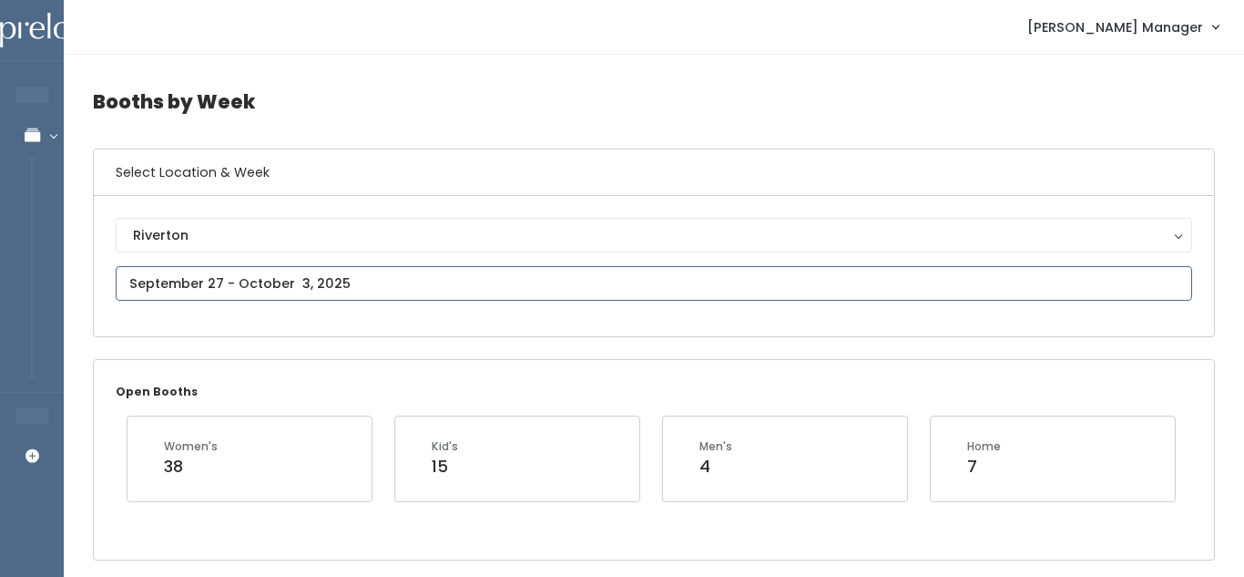
click at [302, 273] on input "text" at bounding box center [654, 283] width 1077 height 35
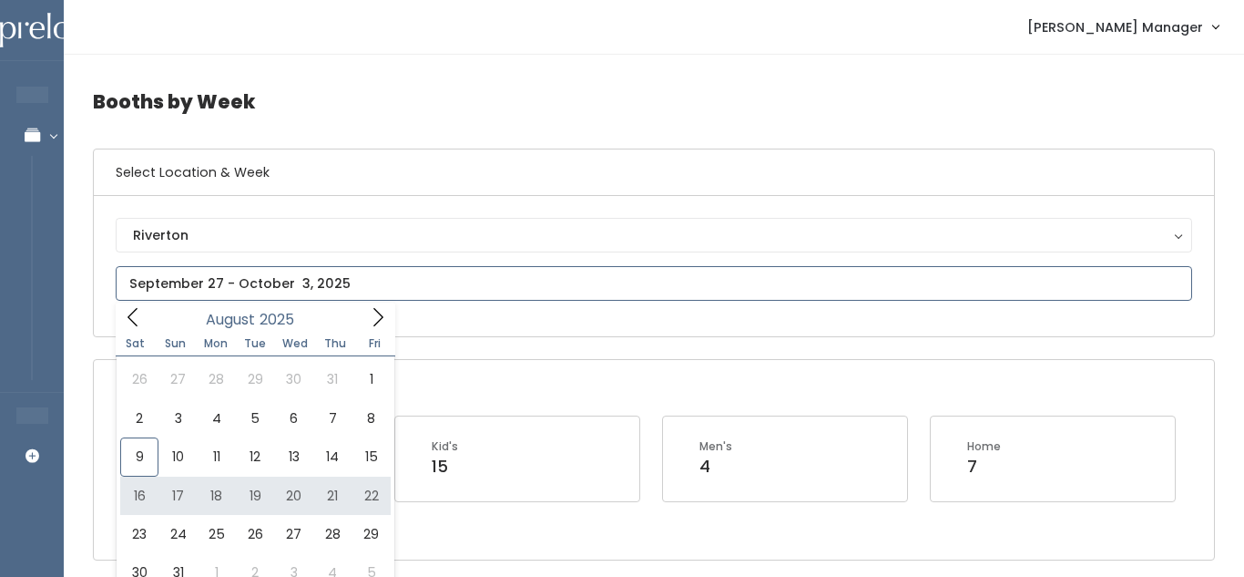
type input "August 16 to August 22"
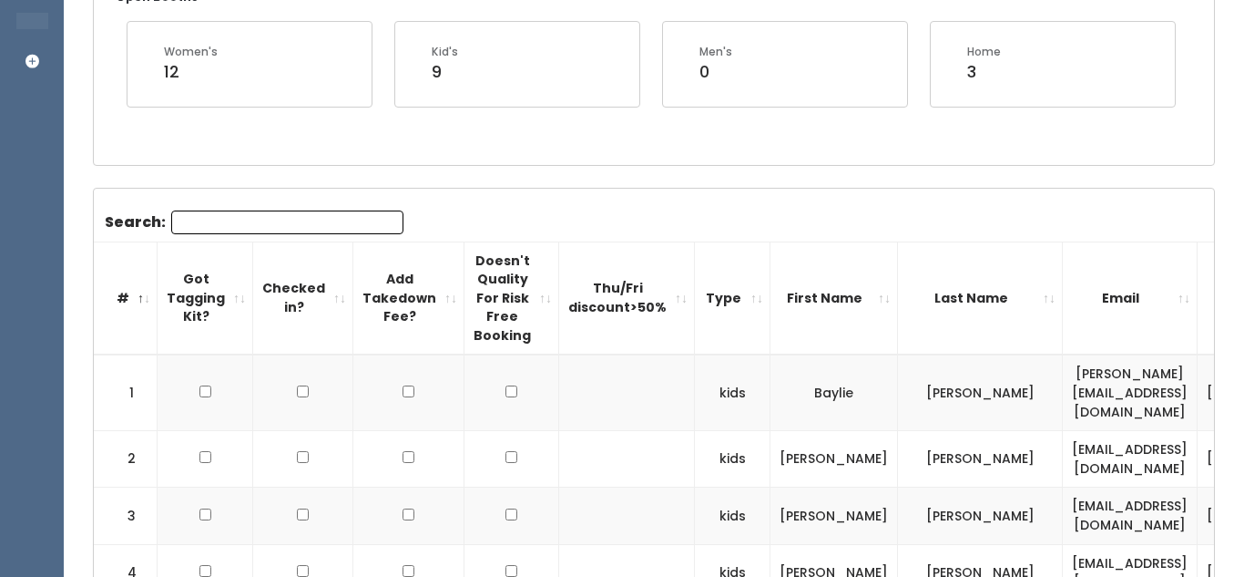
scroll to position [397, 0]
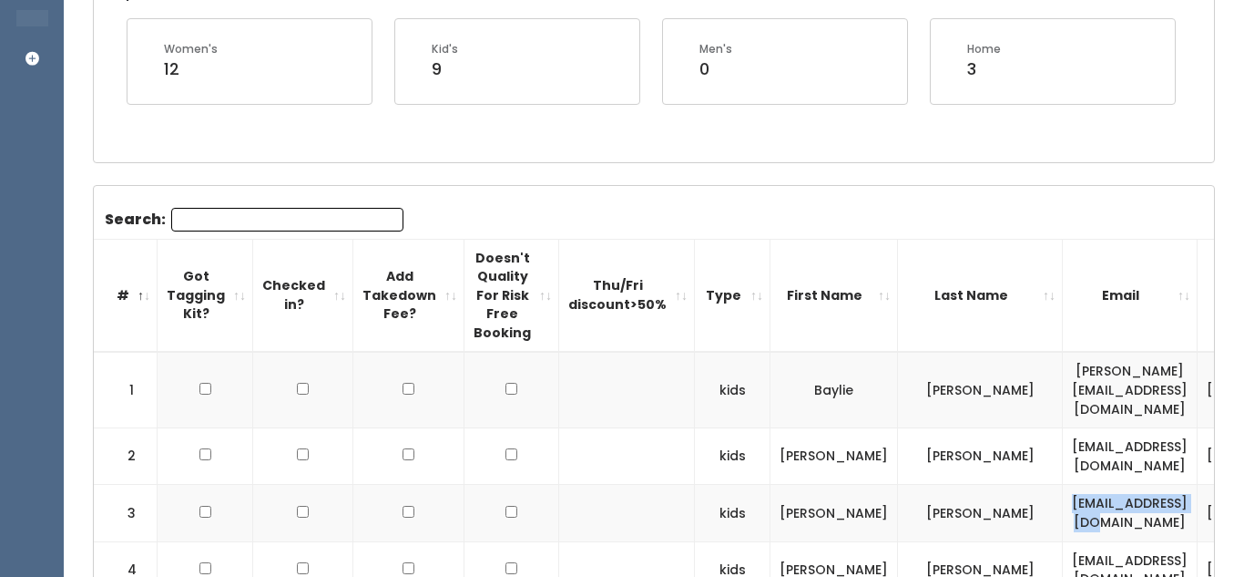
drag, startPoint x: 1116, startPoint y: 495, endPoint x: 957, endPoint y: 476, distance: 159.5
click at [1063, 485] on td "[EMAIL_ADDRESS][DOMAIN_NAME]" at bounding box center [1130, 513] width 135 height 56
copy td "[EMAIL_ADDRESS][DOMAIN_NAME]"
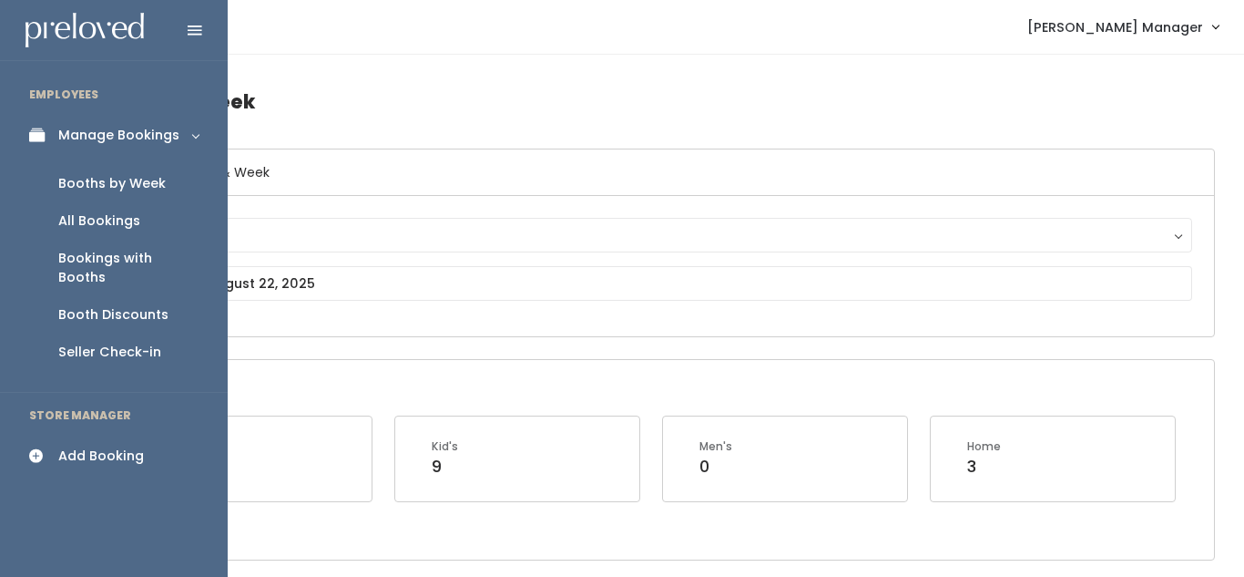
click at [114, 217] on div "All Bookings" at bounding box center [99, 220] width 82 height 19
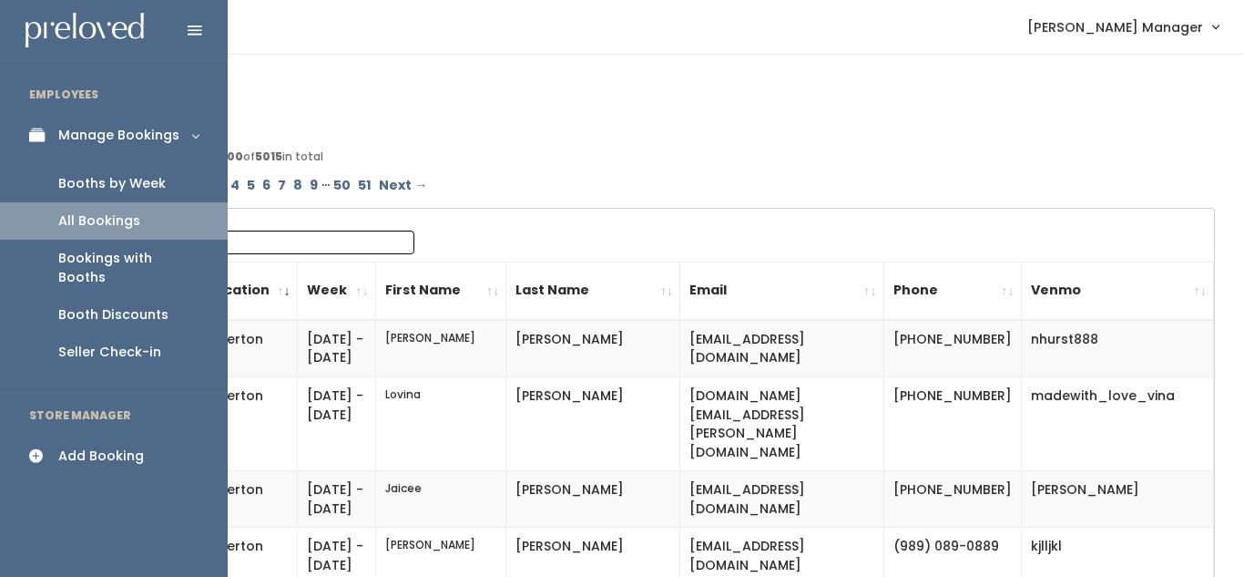
click at [97, 186] on div "Booths by Week" at bounding box center [111, 183] width 107 height 19
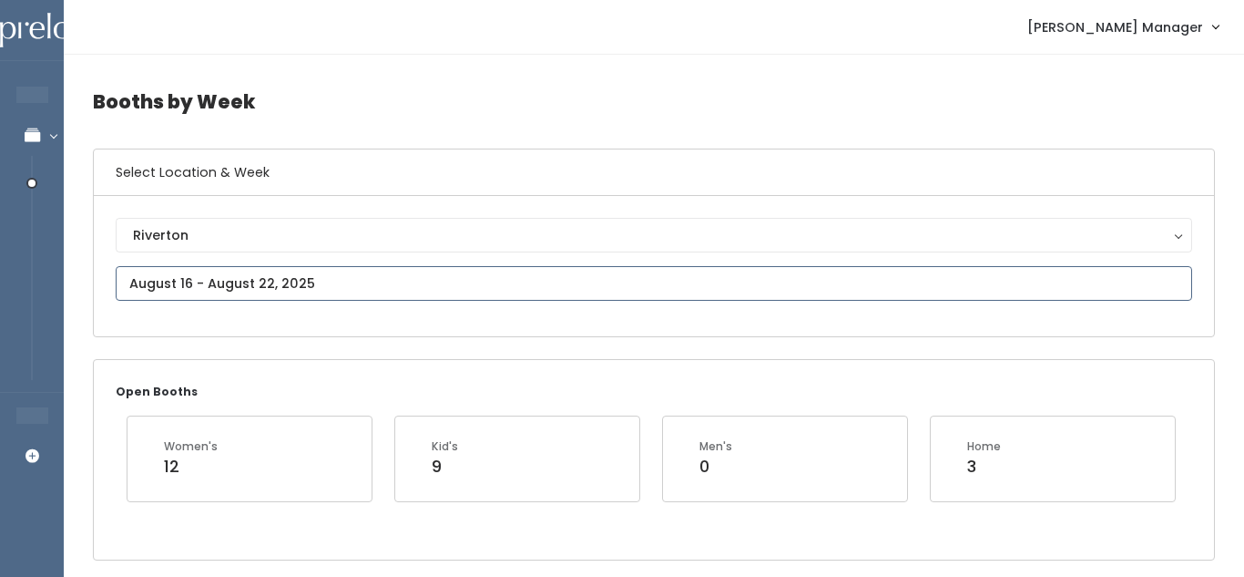
click at [223, 290] on input "text" at bounding box center [654, 283] width 1077 height 35
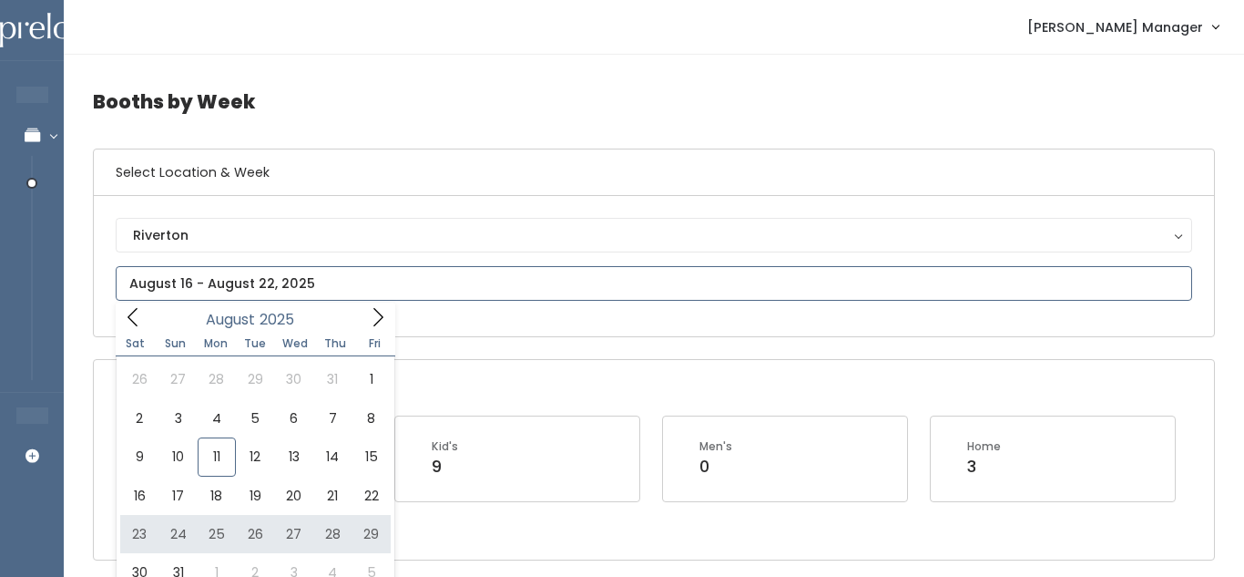
type input "August 23 to August 29"
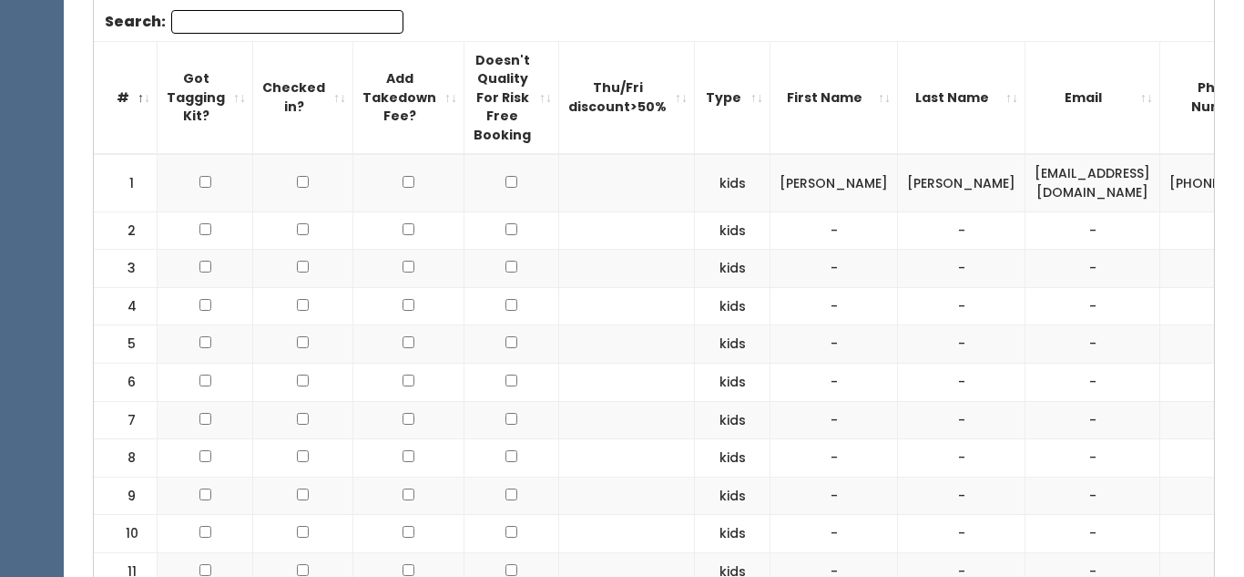
scroll to position [0, 293]
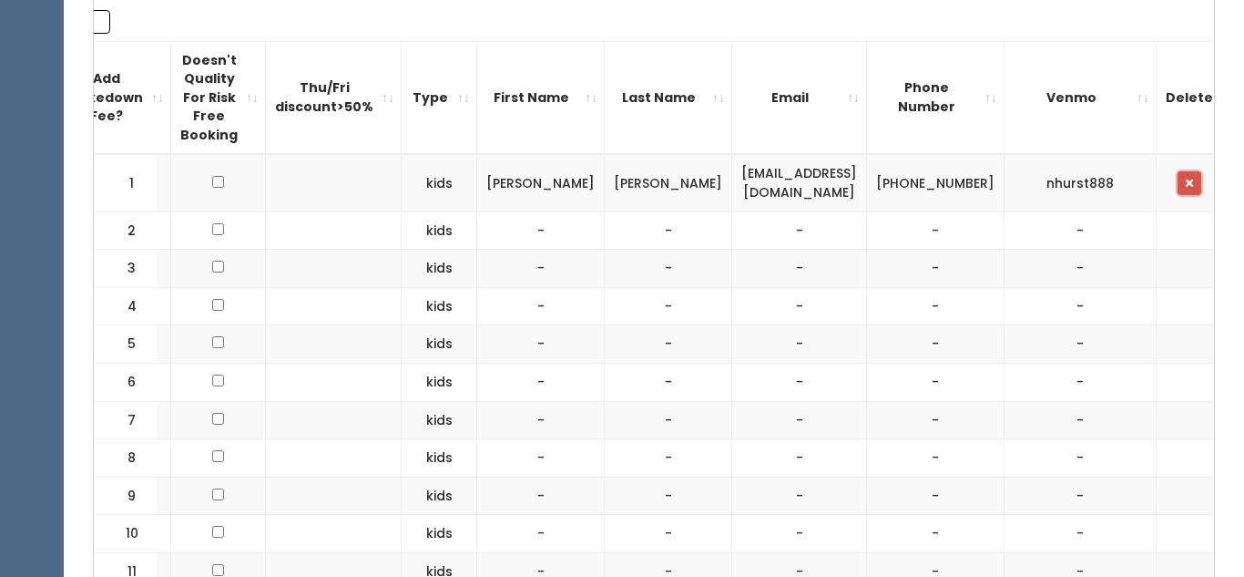
click at [1178, 185] on button "button" at bounding box center [1190, 183] width 24 height 24
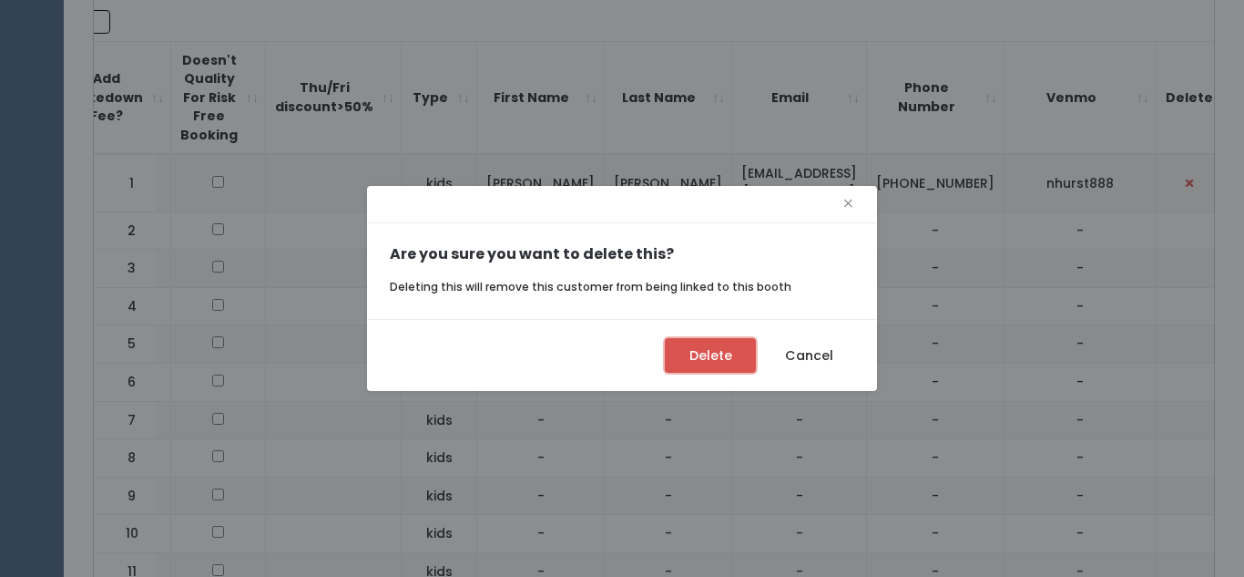
click at [701, 348] on button "Delete" at bounding box center [710, 355] width 91 height 35
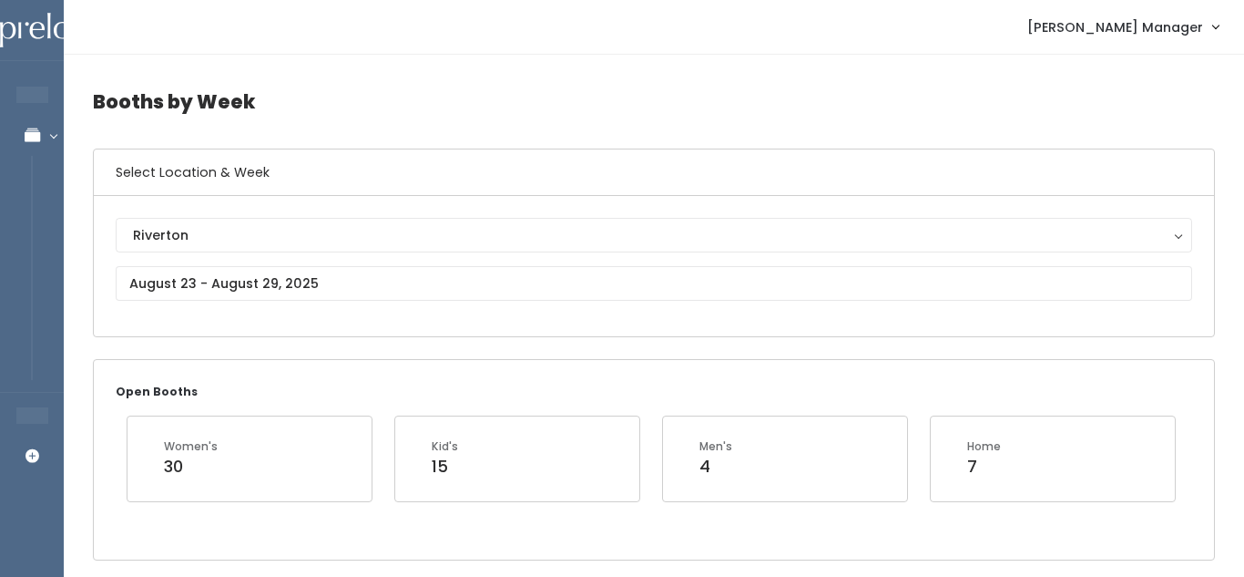
scroll to position [5, 0]
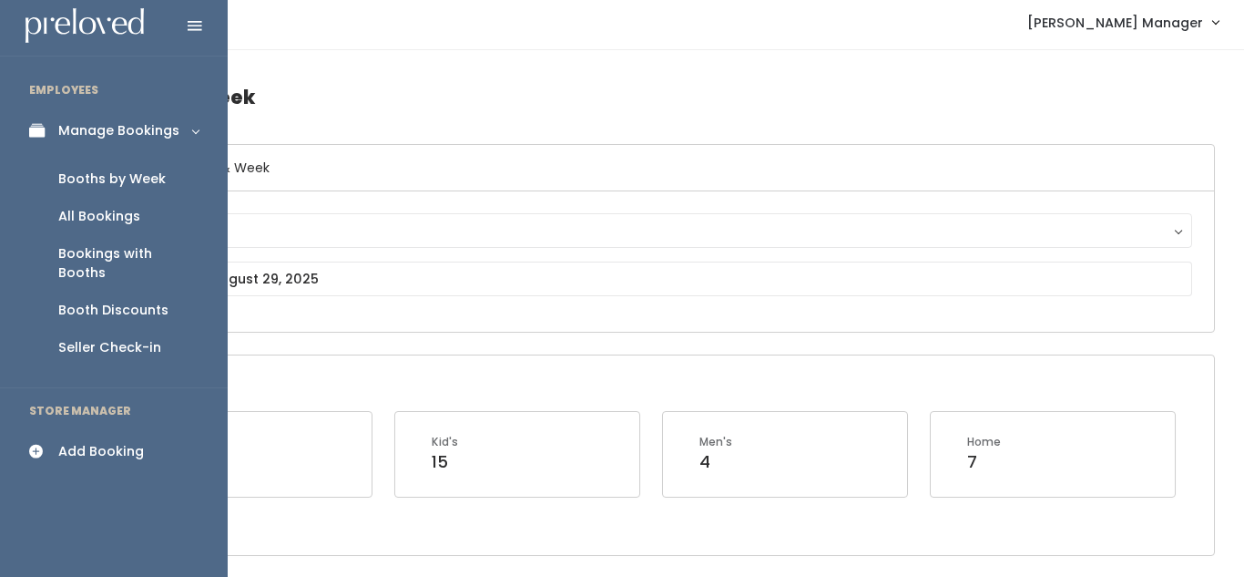
click at [56, 431] on link "Add Booking" at bounding box center [114, 451] width 228 height 41
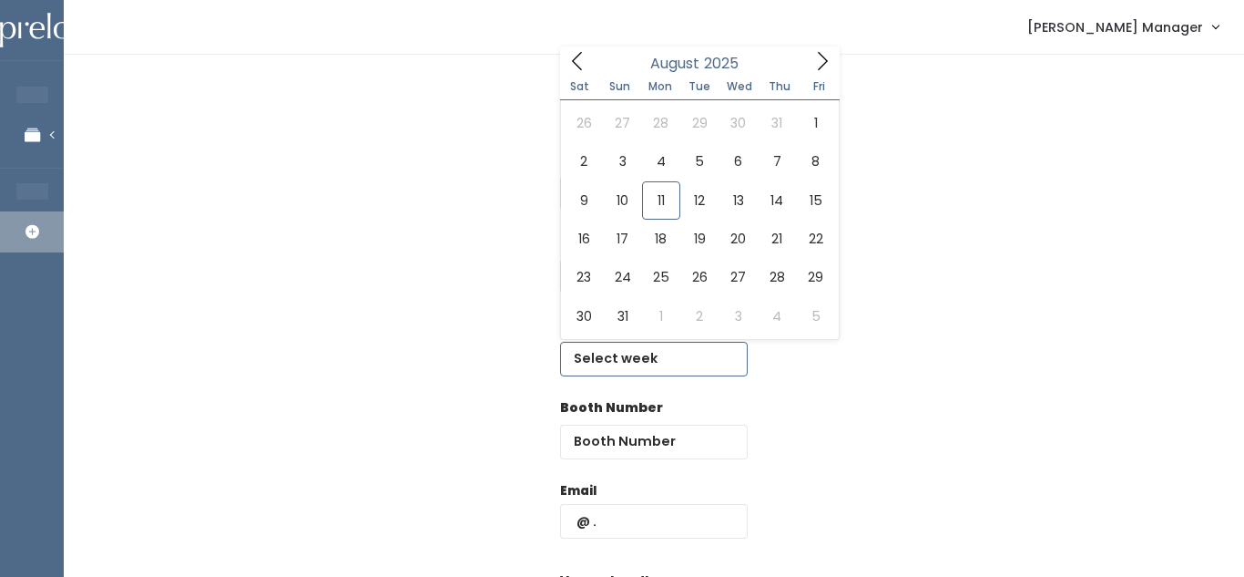
click at [585, 347] on input "text" at bounding box center [654, 359] width 188 height 35
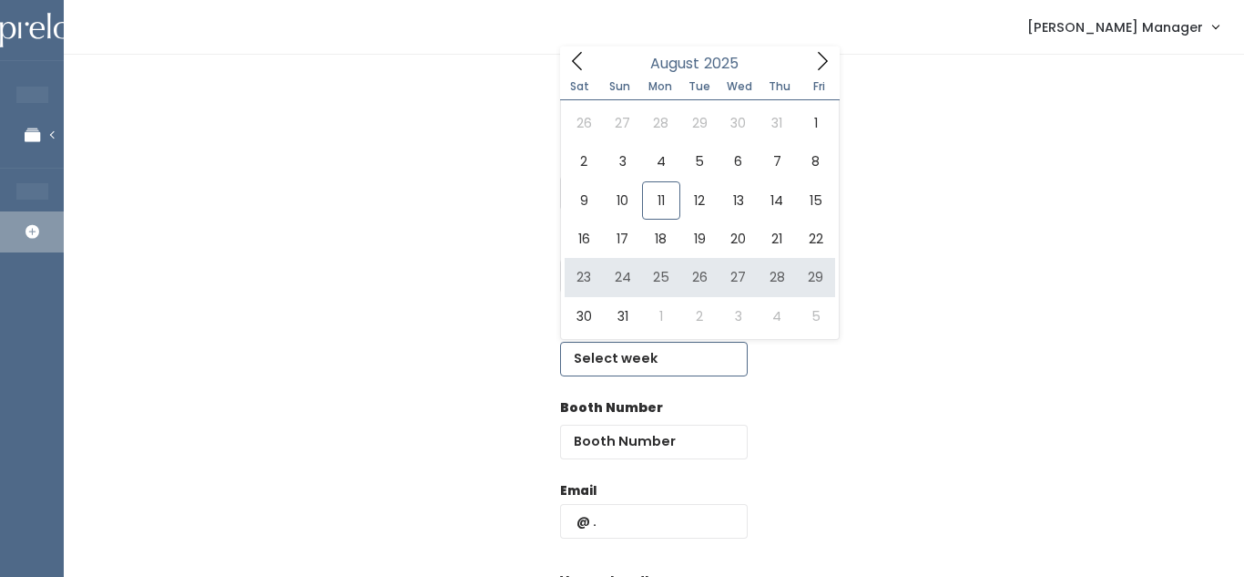
type input "[DATE] to [DATE]"
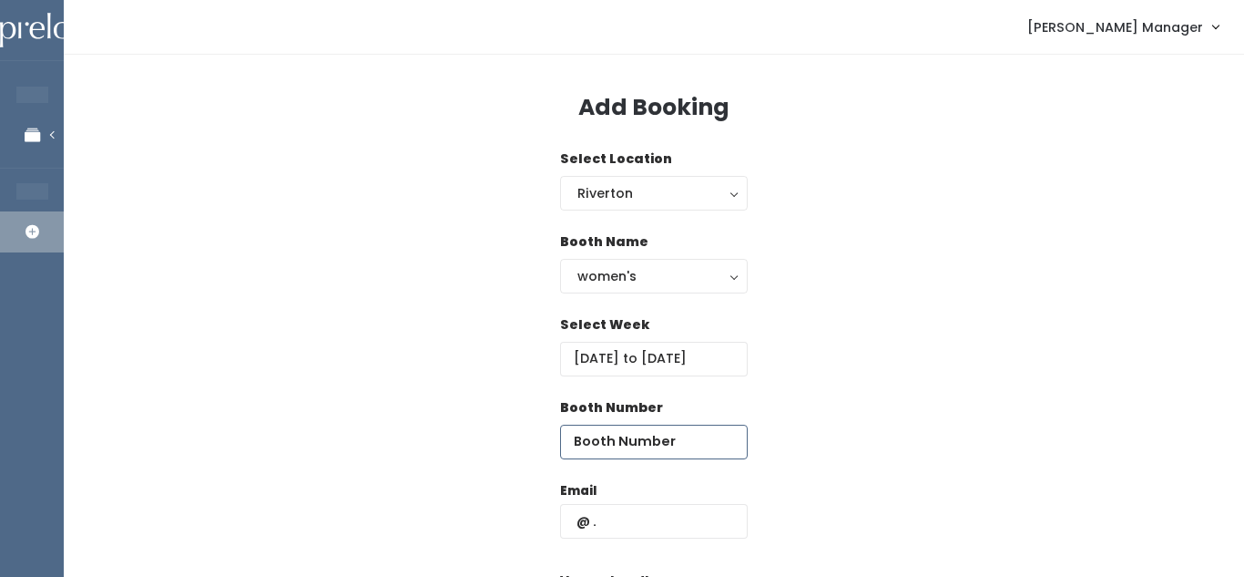
click at [608, 435] on input "number" at bounding box center [654, 442] width 188 height 35
type input "3"
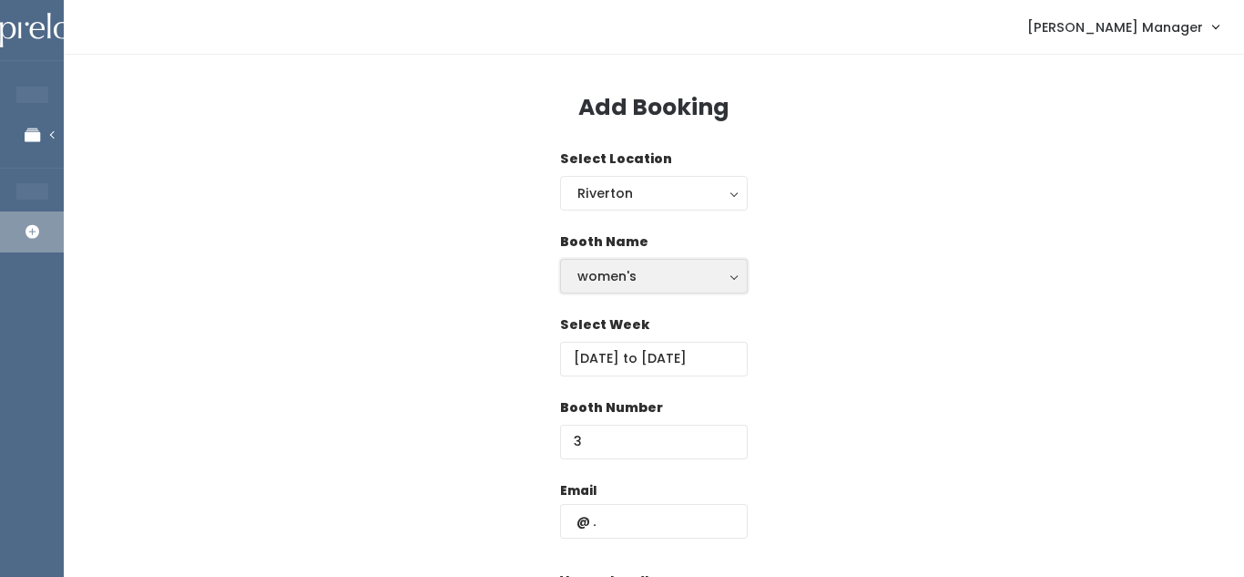
click at [637, 277] on div "women's" at bounding box center [654, 276] width 153 height 20
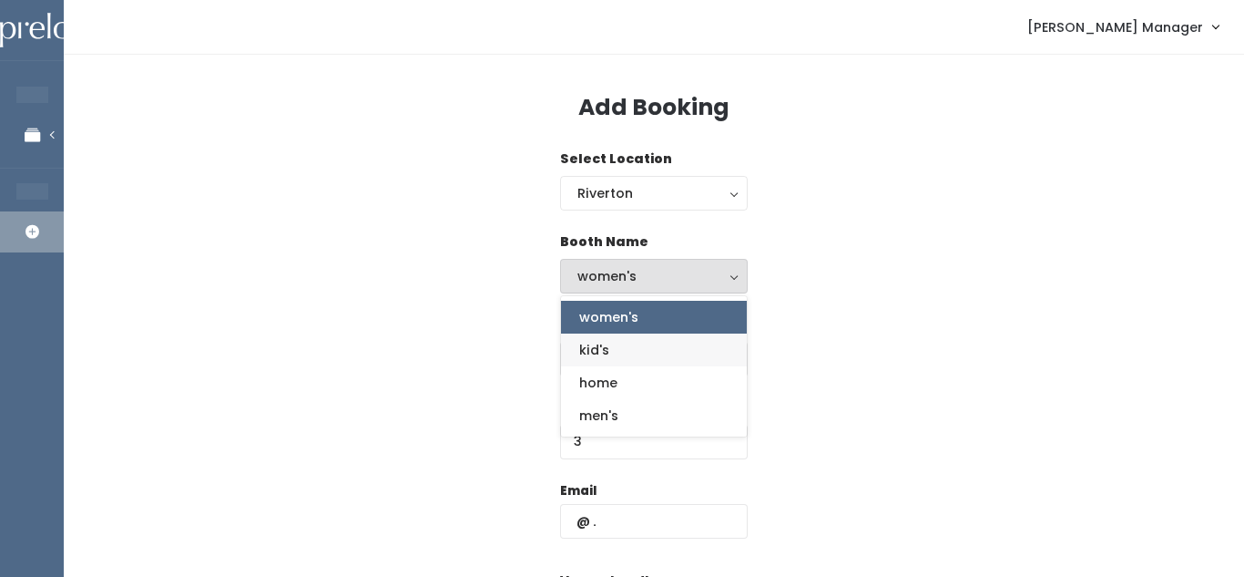
click at [665, 349] on link "kid's" at bounding box center [654, 349] width 186 height 33
select select "kids"
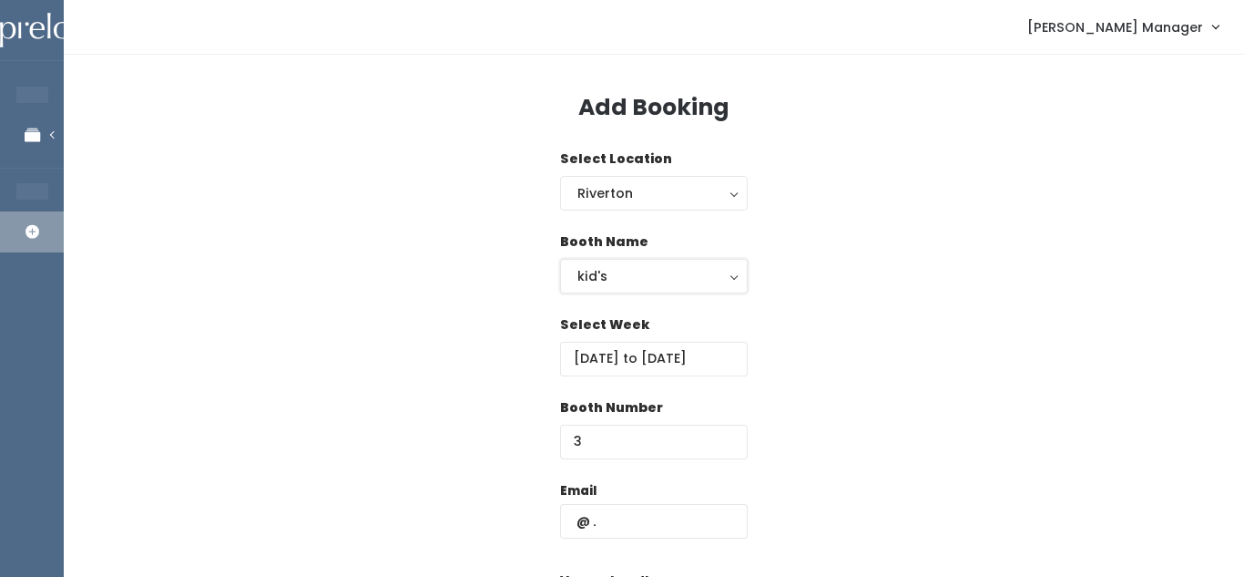
click at [627, 512] on input "text" at bounding box center [654, 521] width 188 height 35
paste input "[EMAIL_ADDRESS][DOMAIN_NAME]"
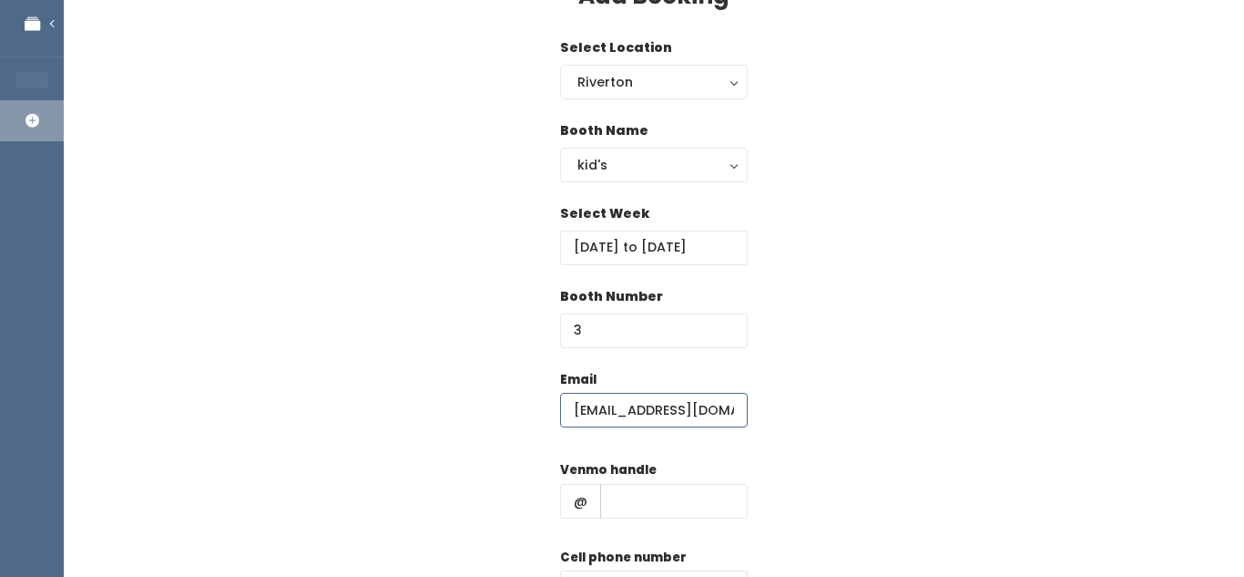
scroll to position [110, 0]
type input "[EMAIL_ADDRESS][DOMAIN_NAME]"
click at [627, 512] on input "text" at bounding box center [674, 502] width 148 height 35
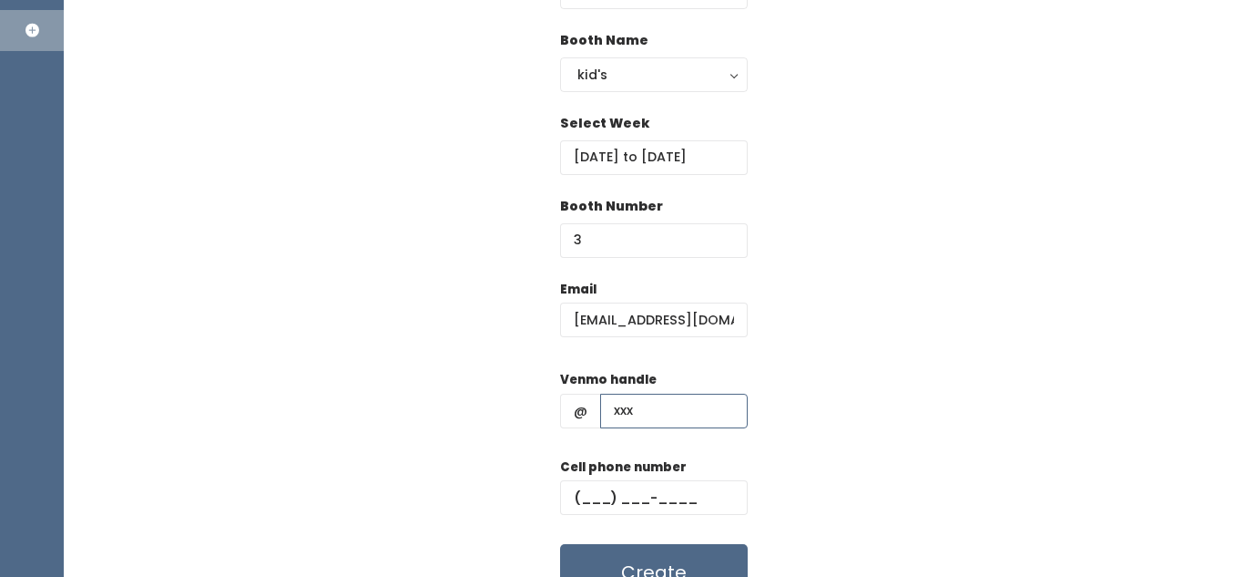
scroll to position [199, 0]
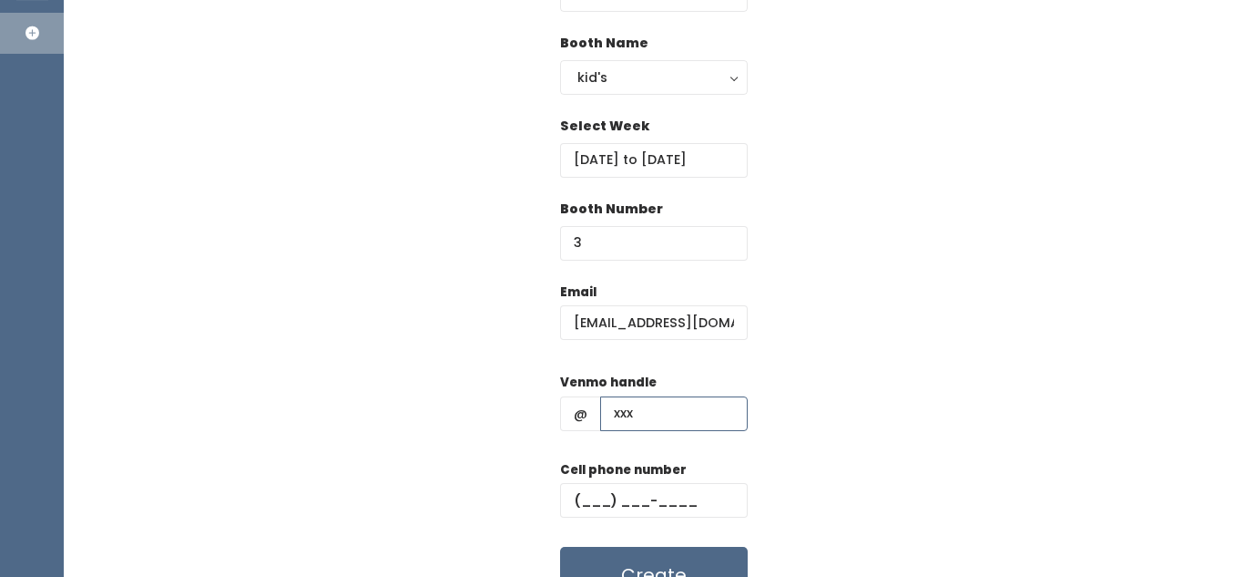
type input "xxx"
click at [580, 497] on input "text" at bounding box center [654, 500] width 188 height 35
type input "(888) 888-8888"
click at [585, 562] on button "Create" at bounding box center [654, 575] width 188 height 56
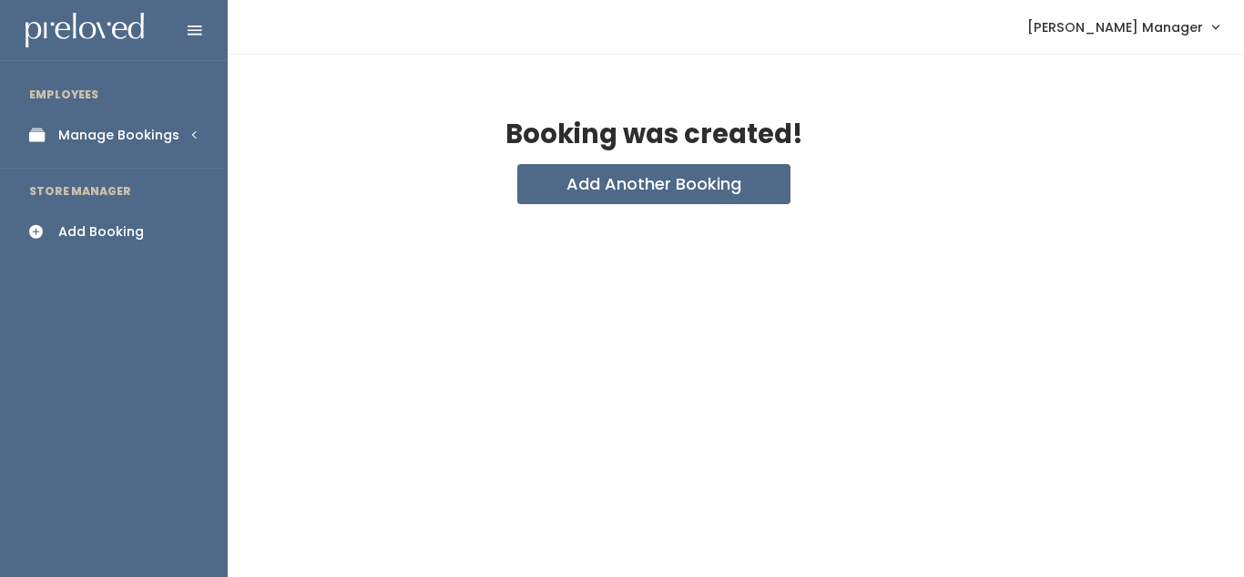
click at [38, 135] on icon at bounding box center [42, 135] width 26 height 15
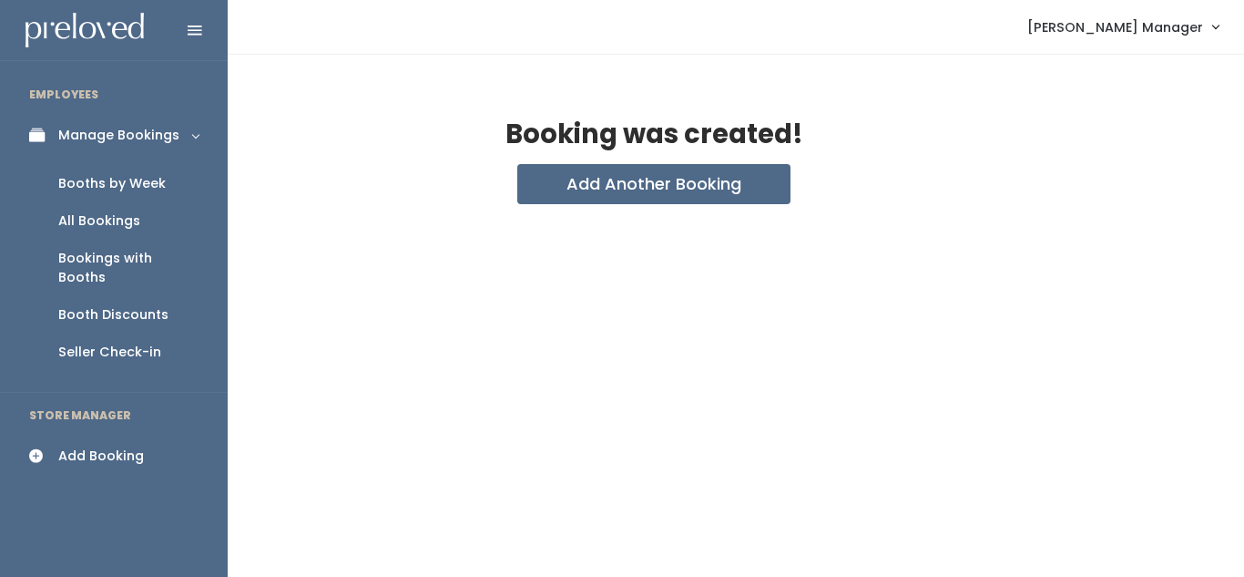
click at [107, 219] on div "All Bookings" at bounding box center [99, 220] width 82 height 19
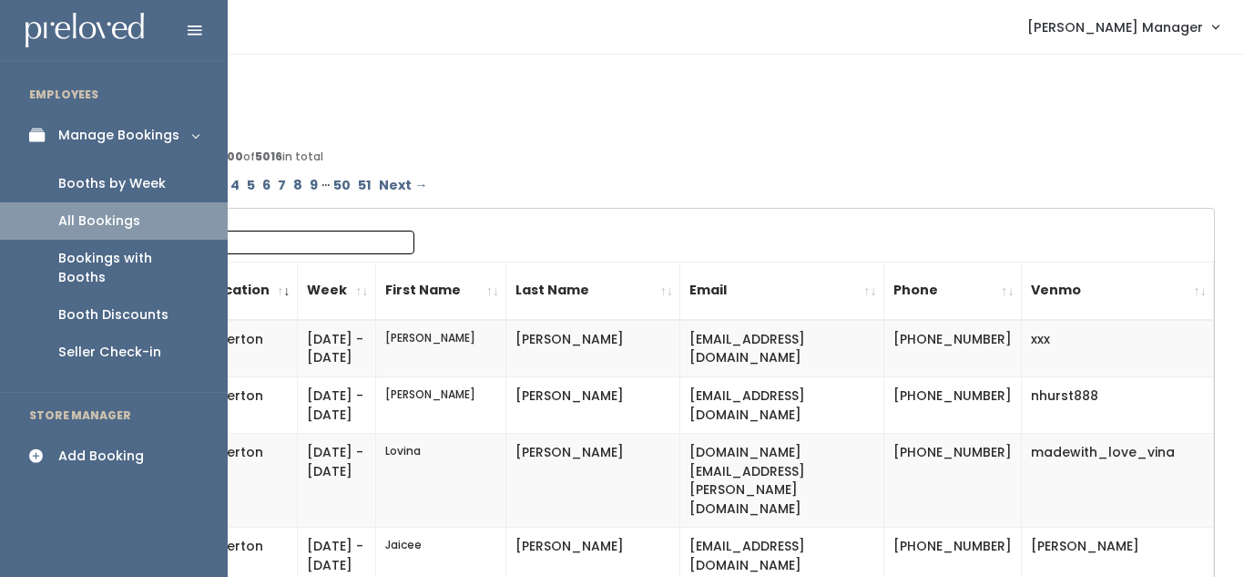
click at [88, 188] on div "Booths by Week" at bounding box center [111, 183] width 107 height 19
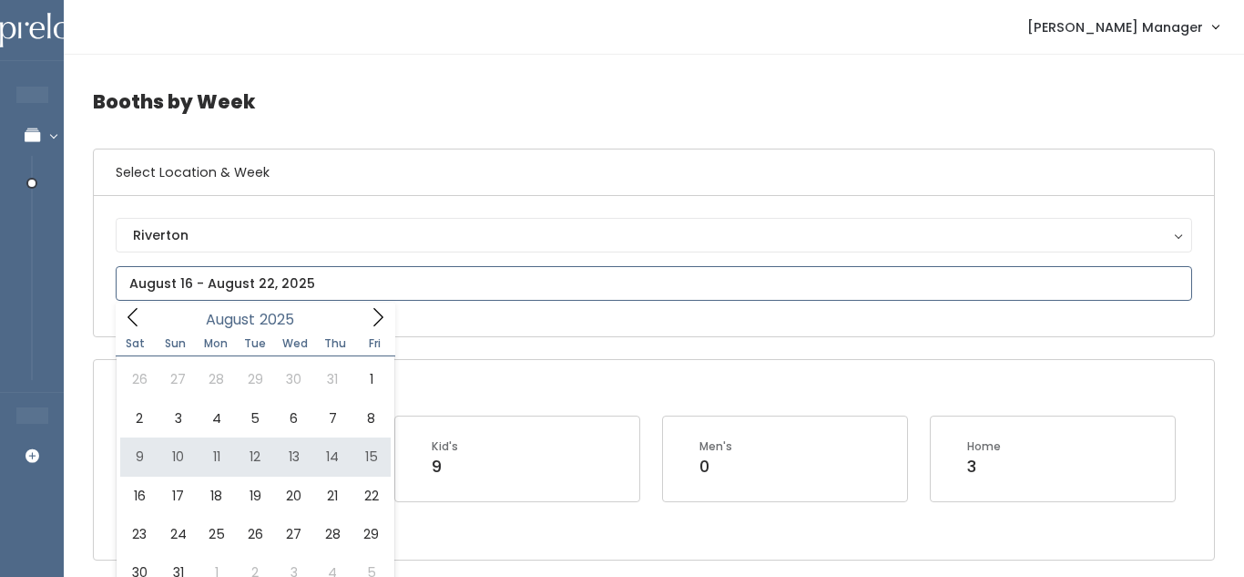
type input "August 9 to August 15"
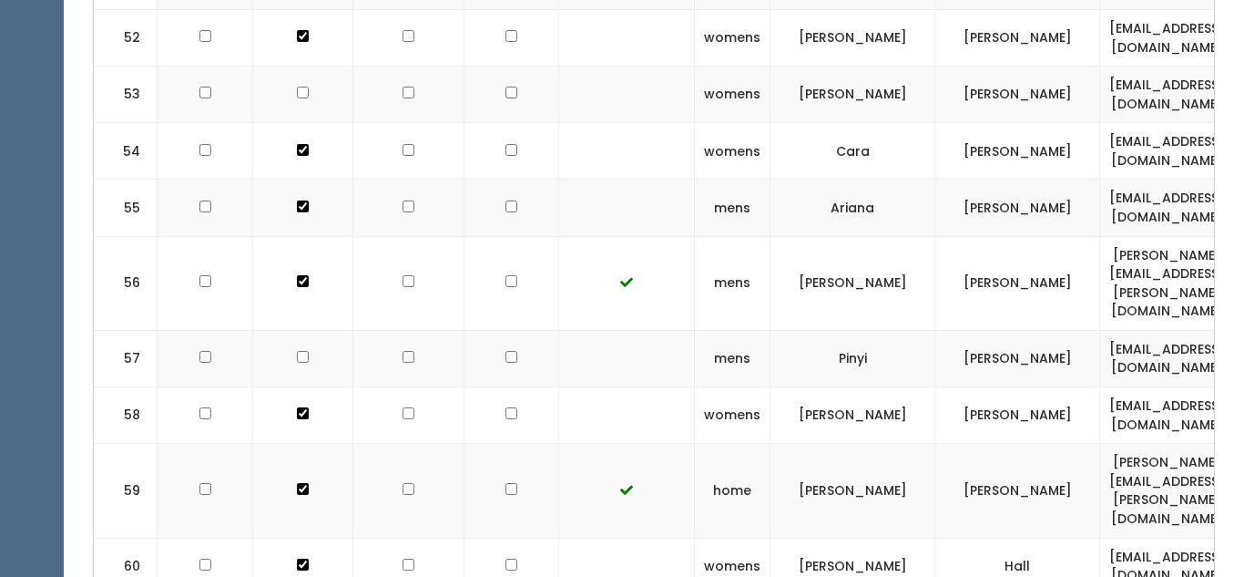
scroll to position [3825, 0]
